Goal: Task Accomplishment & Management: Use online tool/utility

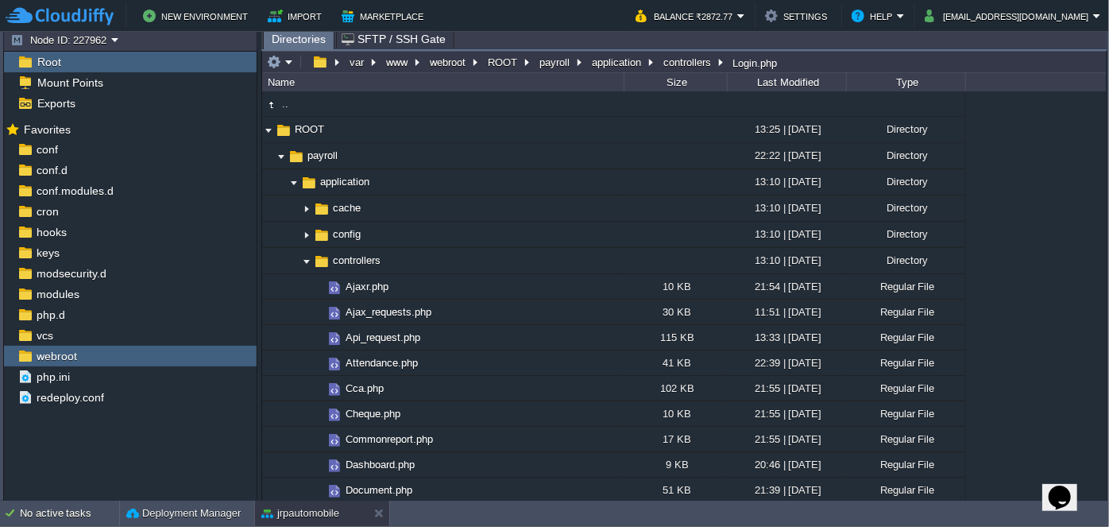
scroll to position [505, 0]
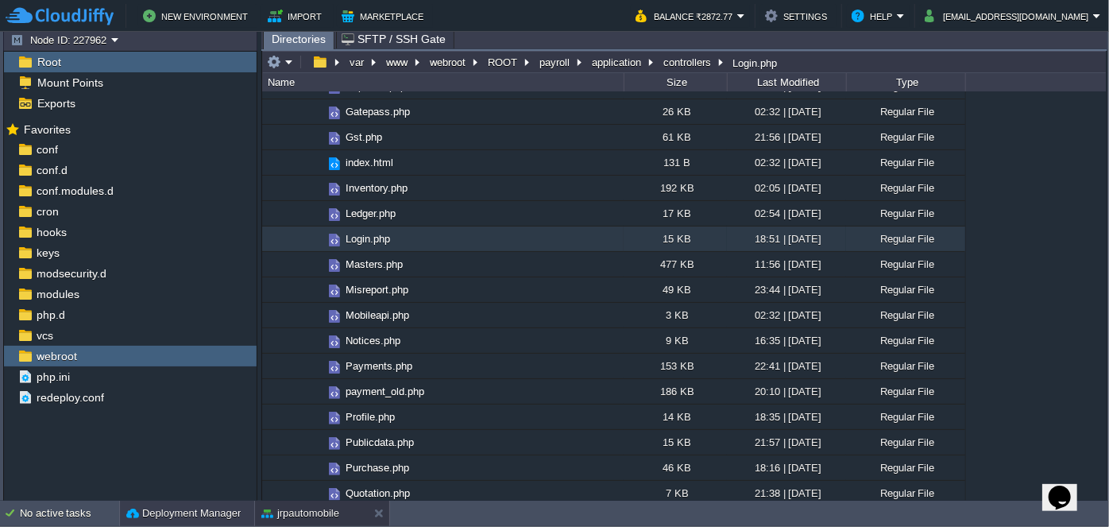
click at [144, 517] on button "Deployment Manager" at bounding box center [183, 513] width 114 height 16
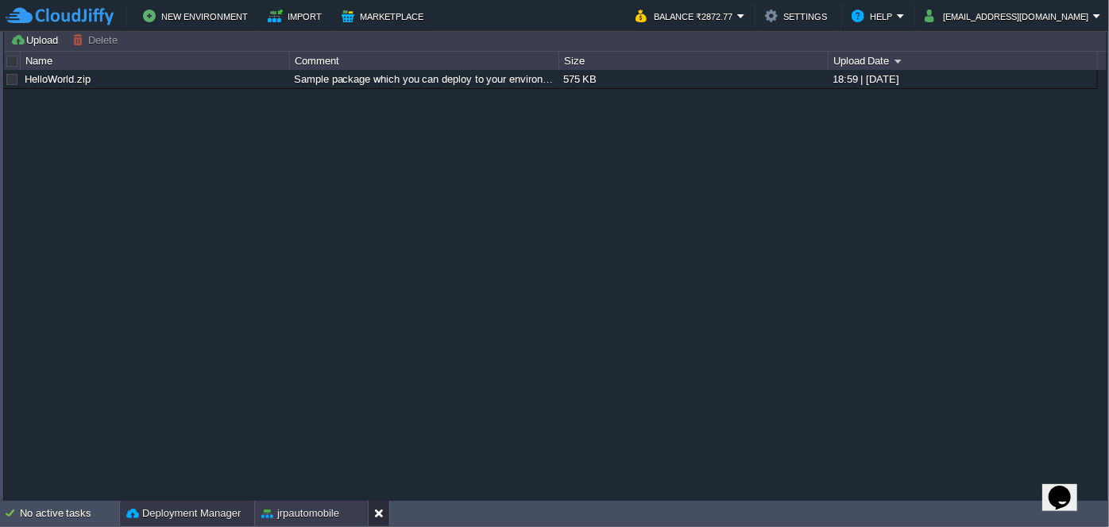
click at [380, 517] on button at bounding box center [382, 513] width 16 height 16
click at [175, 511] on button "Deployment Manager" at bounding box center [183, 513] width 114 height 16
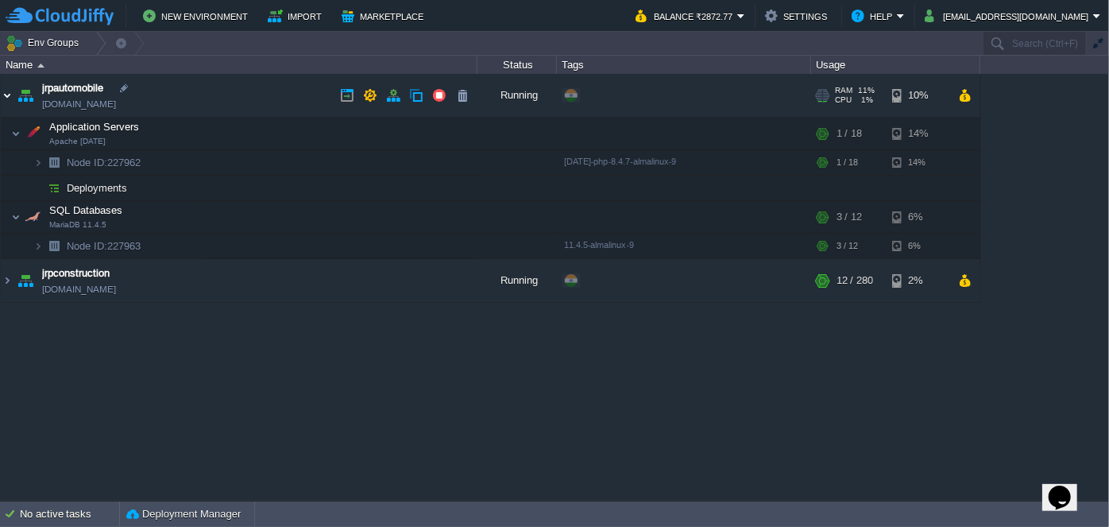
click at [6, 94] on img at bounding box center [7, 95] width 13 height 43
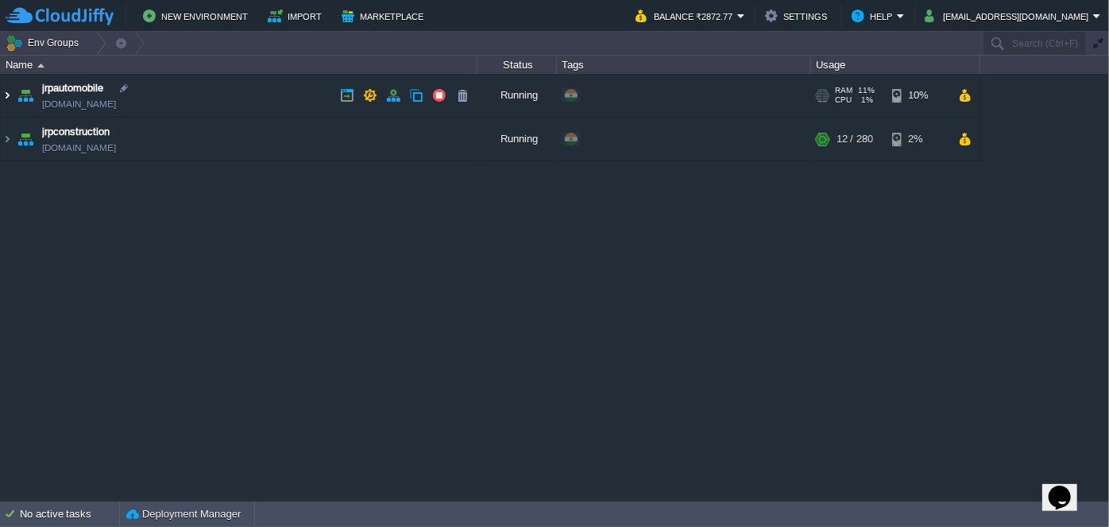
click at [5, 93] on img at bounding box center [7, 95] width 13 height 43
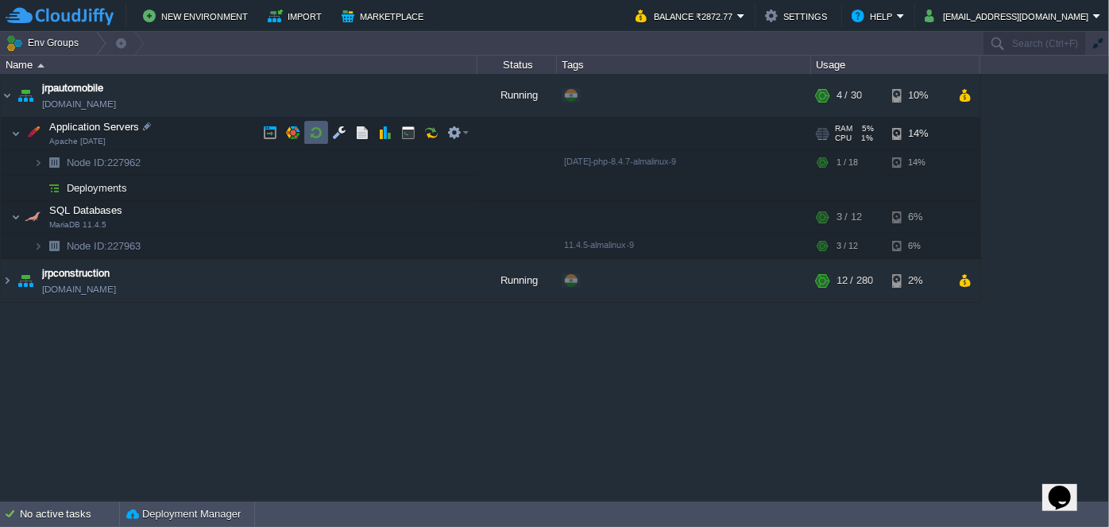
click at [319, 130] on button "button" at bounding box center [316, 133] width 14 height 14
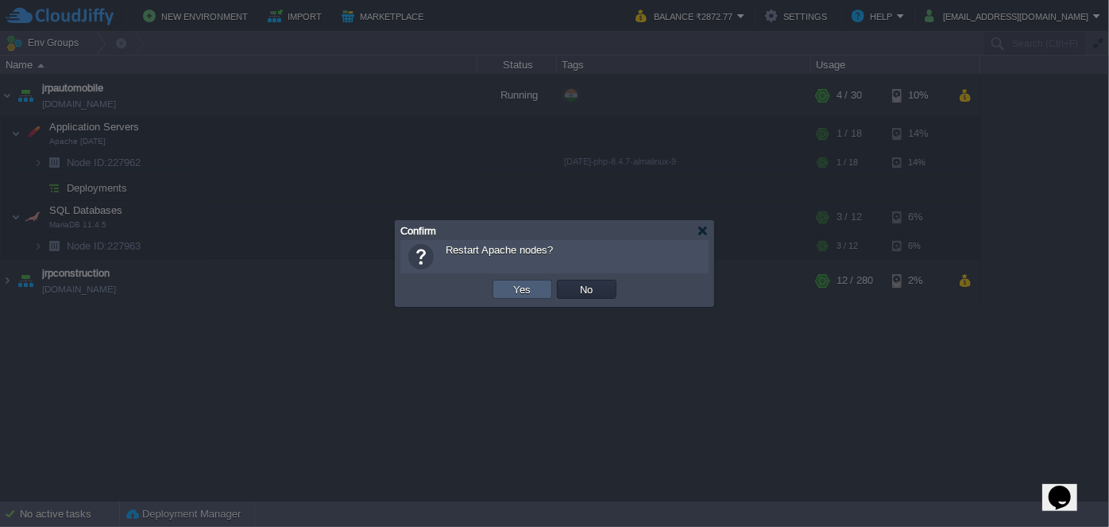
click at [532, 295] on button "Yes" at bounding box center [522, 289] width 27 height 14
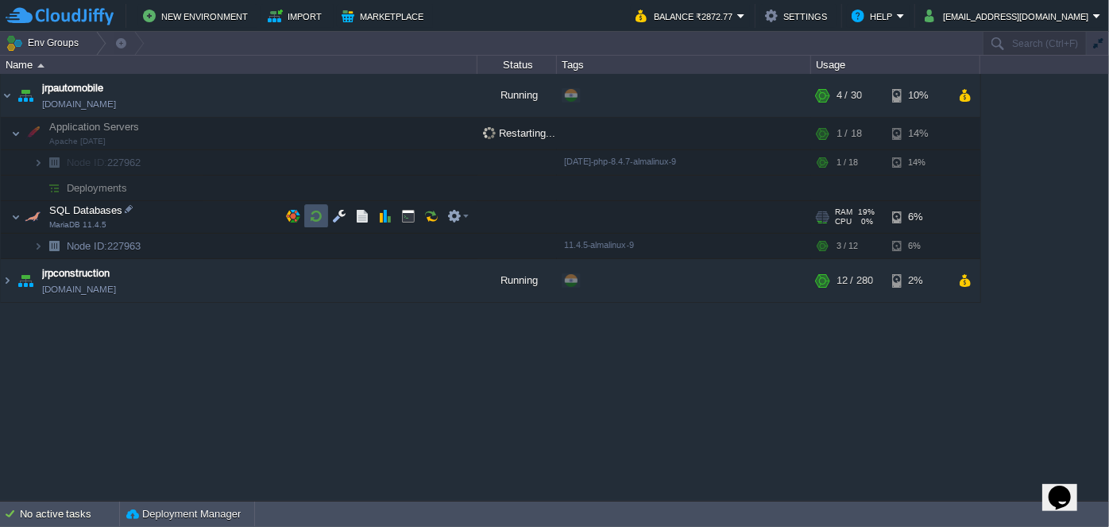
click at [311, 211] on button "button" at bounding box center [316, 216] width 14 height 14
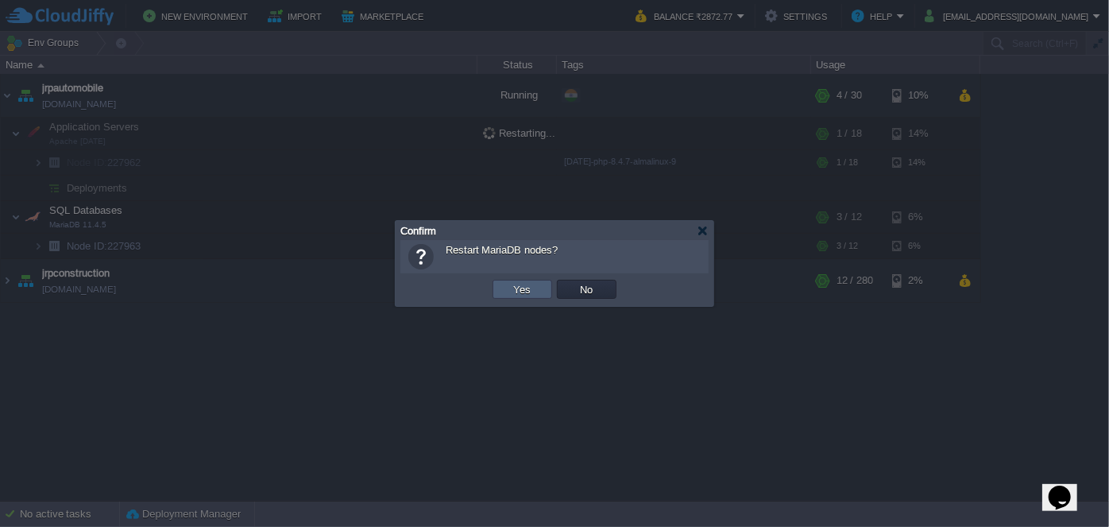
click at [520, 282] on button "Yes" at bounding box center [522, 289] width 27 height 14
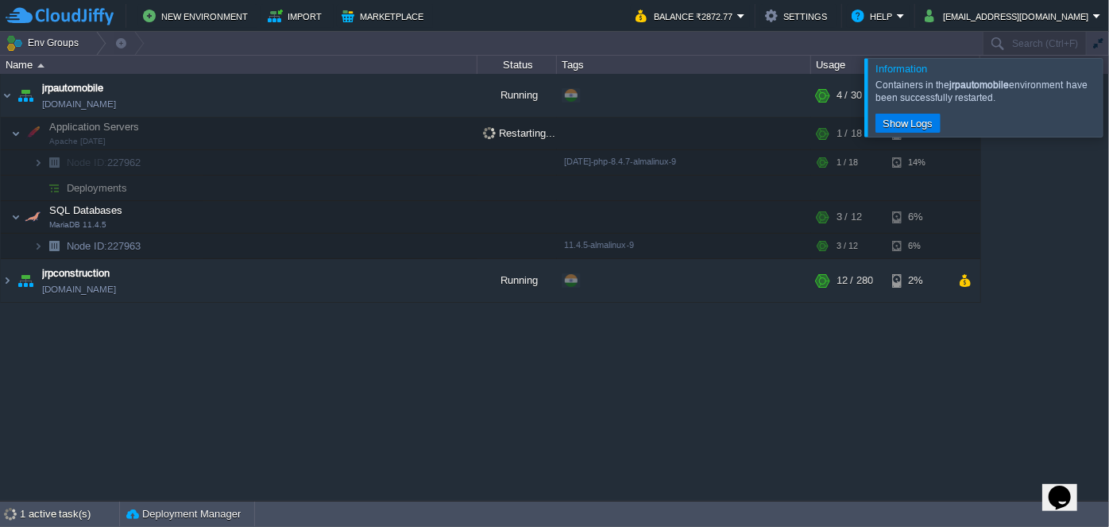
click at [1109, 107] on div at bounding box center [1128, 97] width 0 height 78
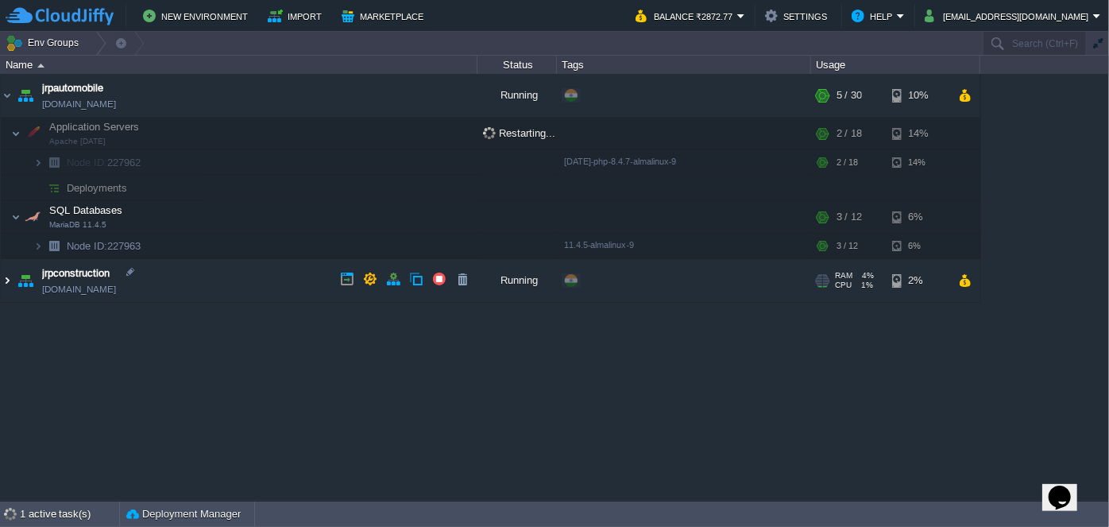
click at [4, 279] on img at bounding box center [7, 280] width 13 height 43
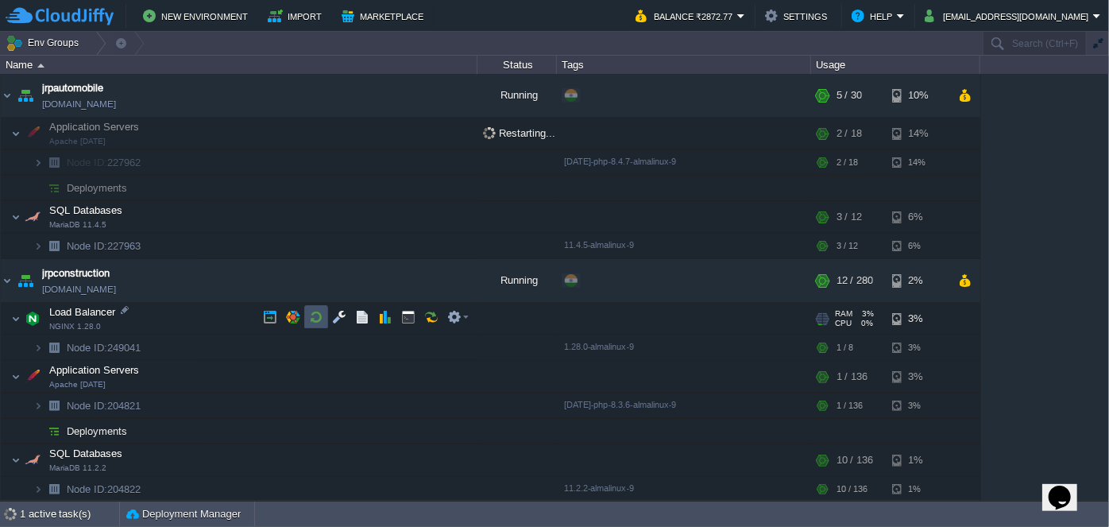
click at [318, 319] on button "button" at bounding box center [316, 317] width 14 height 14
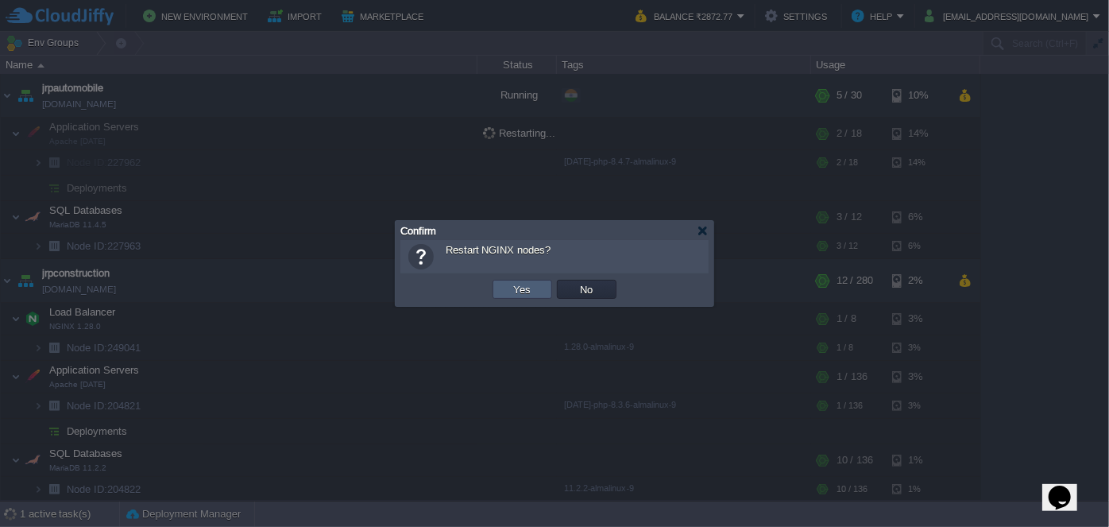
click at [506, 288] on td "Yes" at bounding box center [523, 289] width 60 height 19
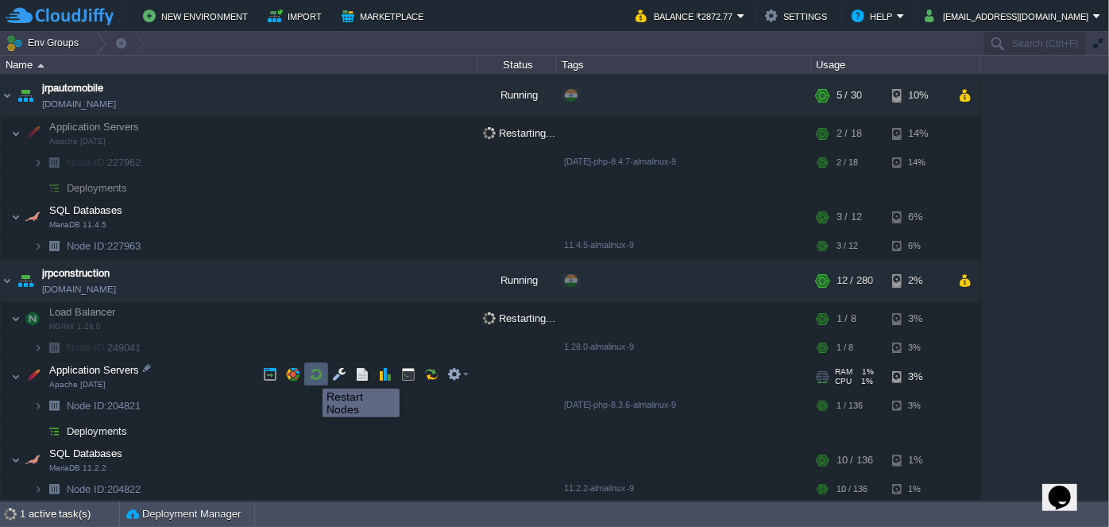
click at [311, 374] on button "button" at bounding box center [316, 374] width 14 height 14
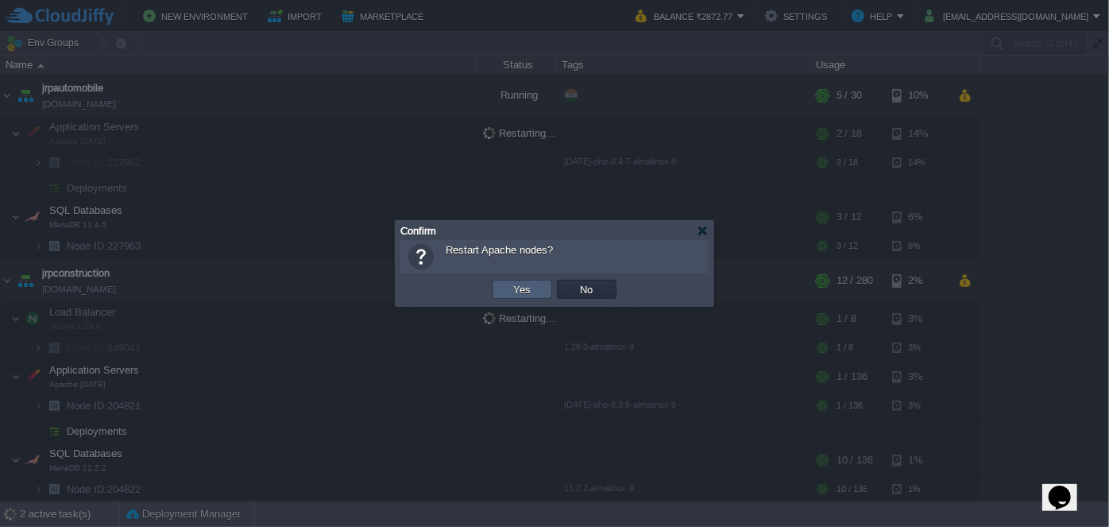
click at [521, 290] on button "Yes" at bounding box center [522, 289] width 27 height 14
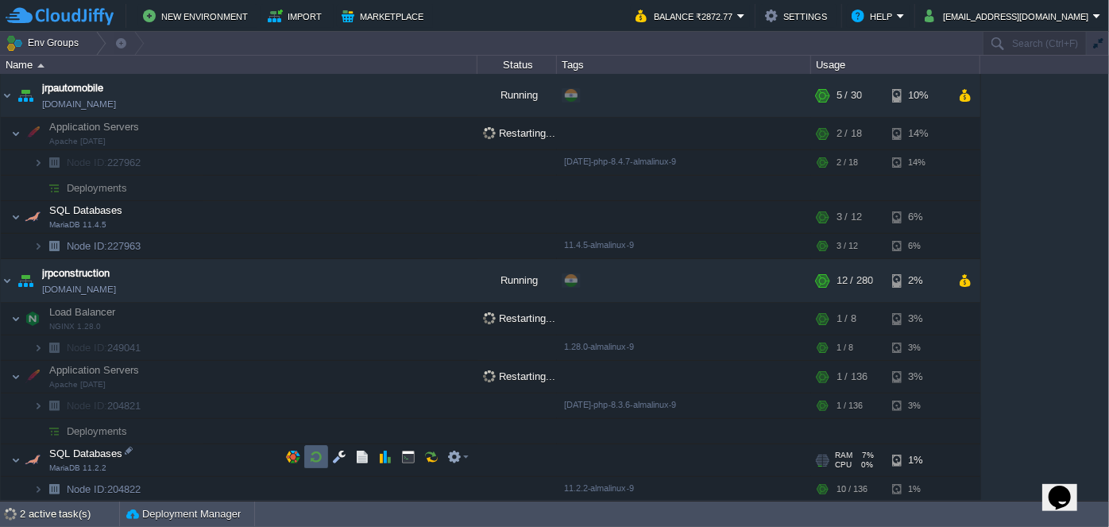
click at [315, 456] on button "button" at bounding box center [316, 457] width 14 height 14
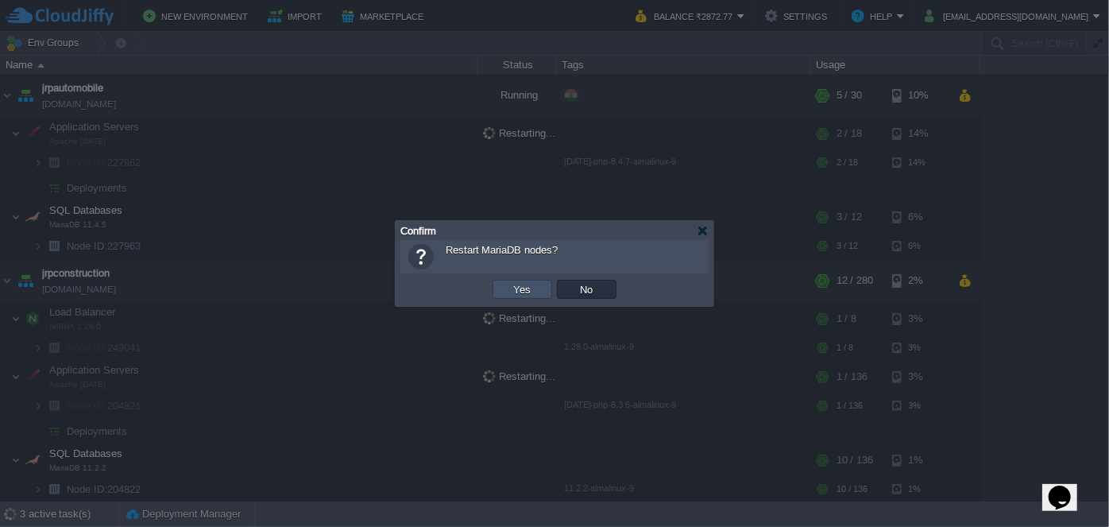
click at [523, 291] on button "Yes" at bounding box center [522, 289] width 27 height 14
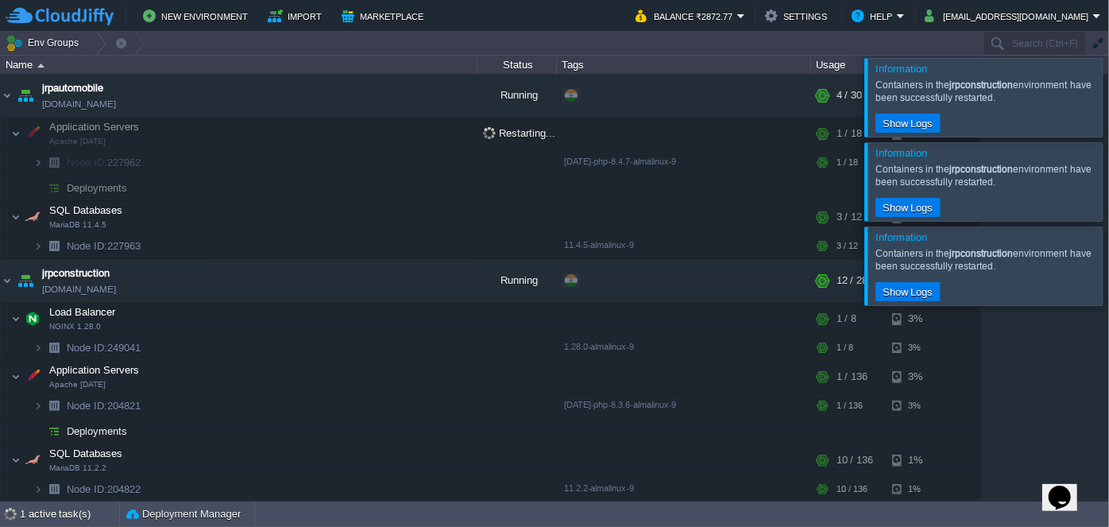
click at [1109, 105] on div at bounding box center [1128, 97] width 0 height 78
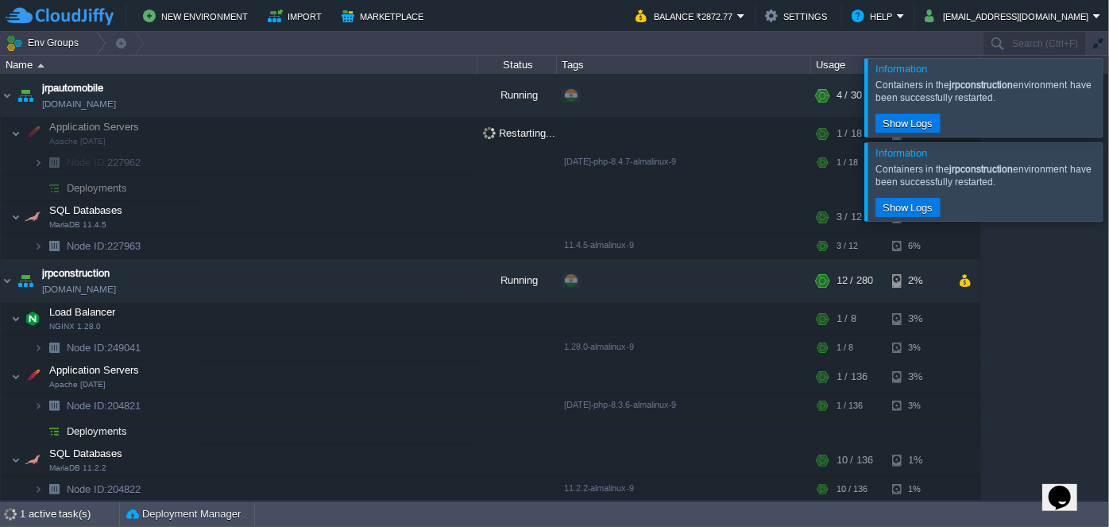
click at [1109, 108] on div at bounding box center [1128, 97] width 0 height 78
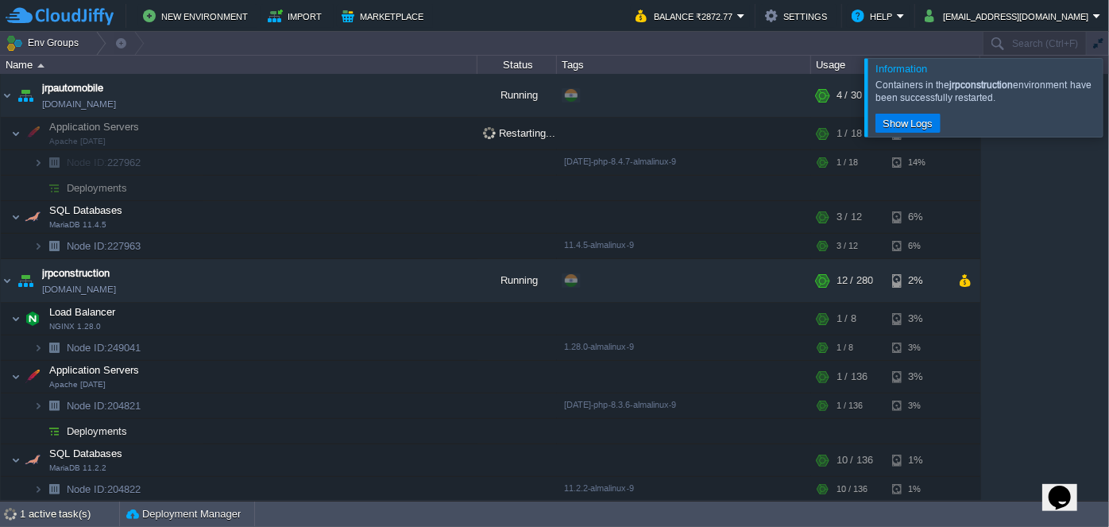
click at [1109, 108] on div at bounding box center [1128, 97] width 0 height 78
click at [1109, 95] on div at bounding box center [1128, 97] width 0 height 78
